Goal: Find specific page/section: Find specific page/section

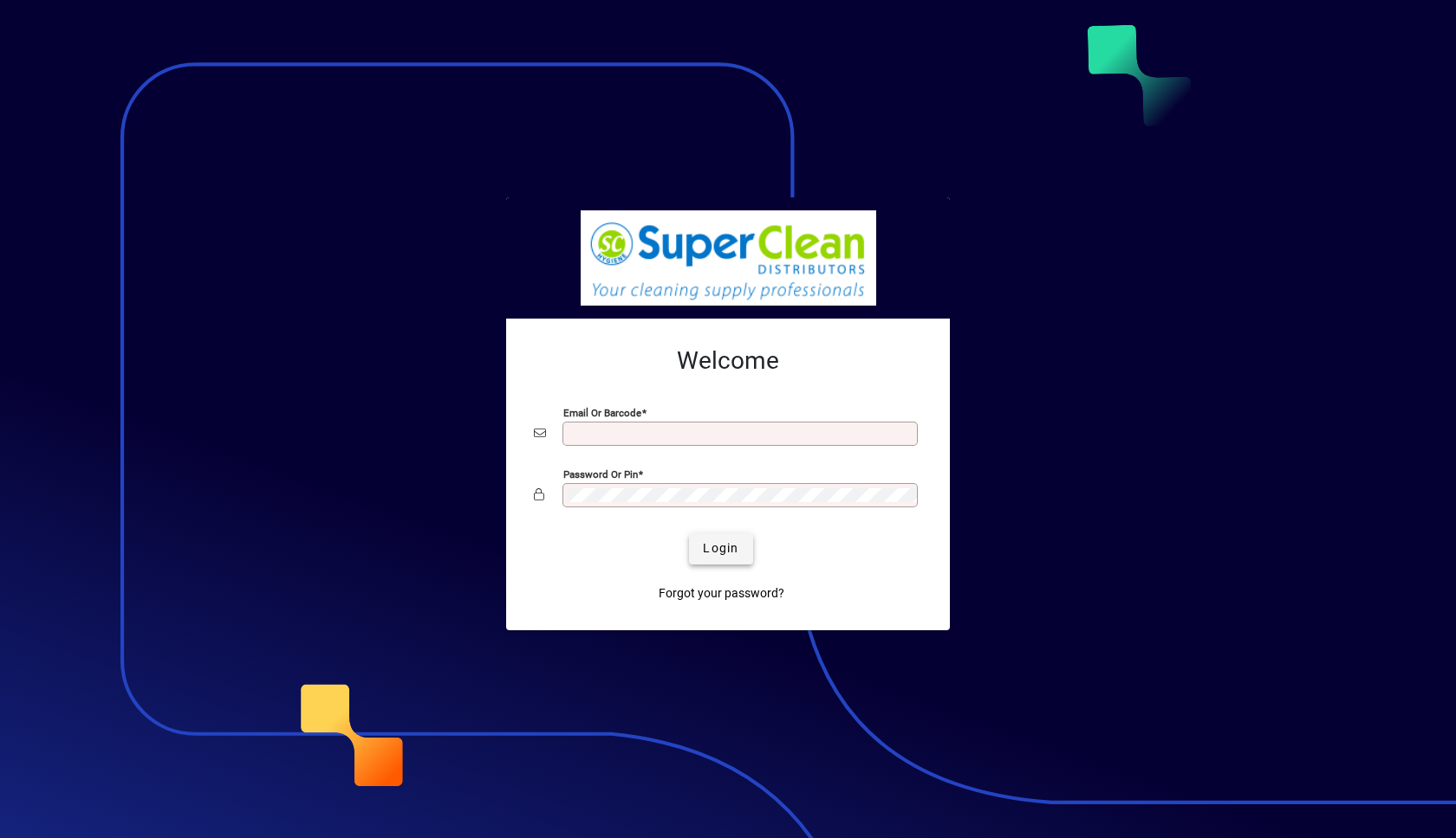
type input "**********"
click at [720, 547] on span "Login" at bounding box center [720, 549] width 36 height 18
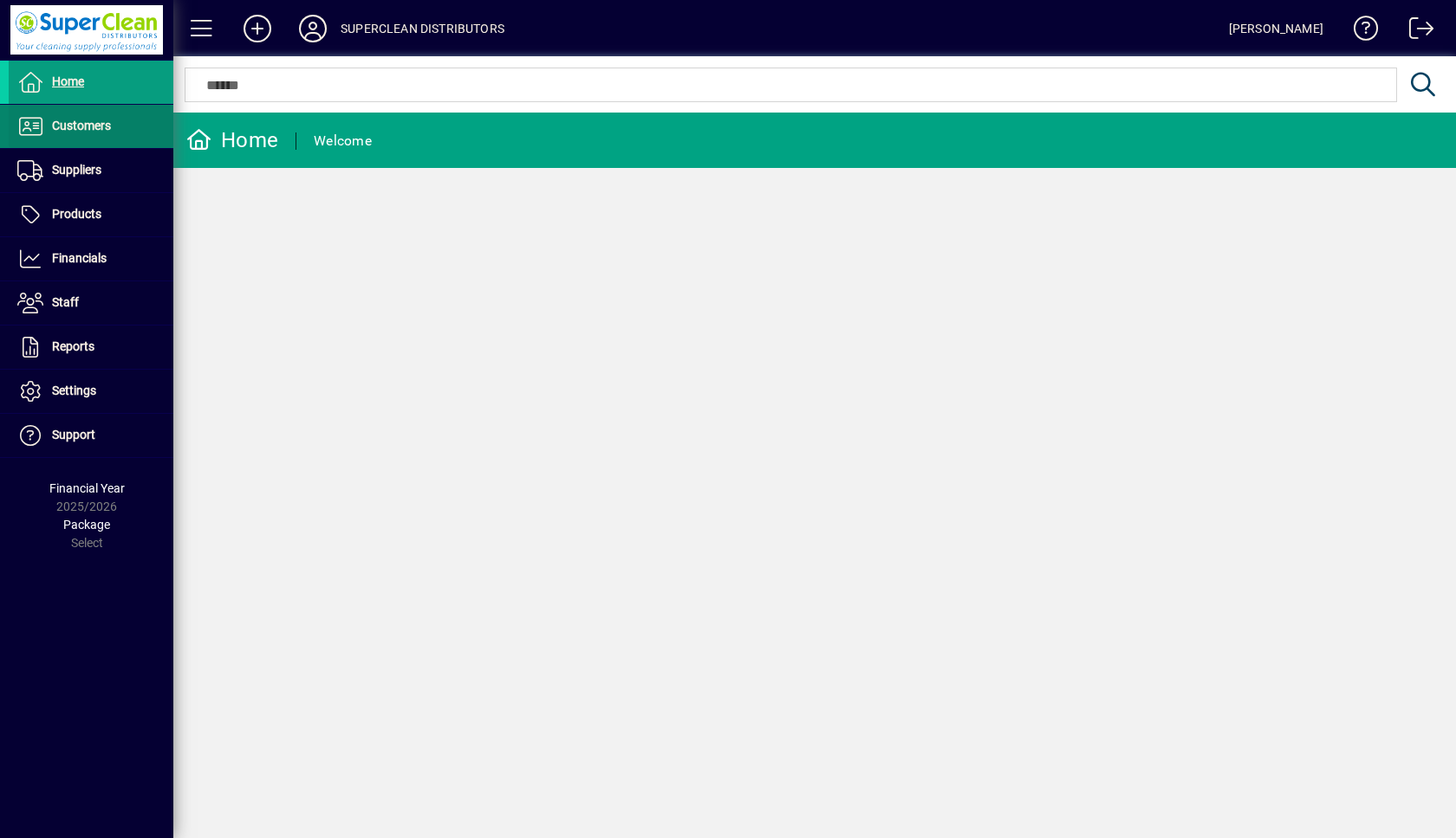
click at [76, 126] on span "Customers" at bounding box center [81, 125] width 59 height 14
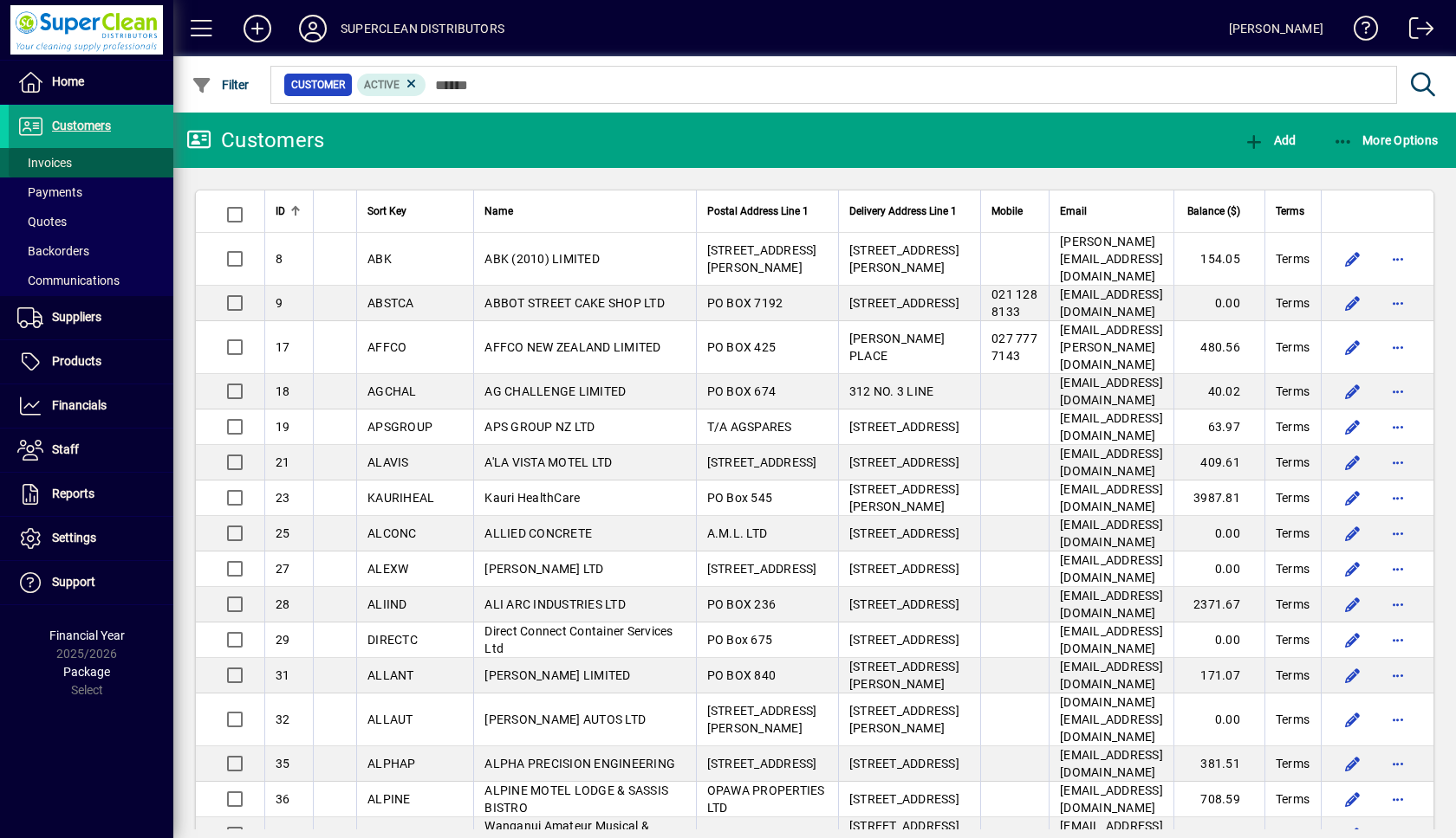
click at [50, 164] on span "Invoices" at bounding box center [45, 162] width 55 height 14
